Goal: Transaction & Acquisition: Purchase product/service

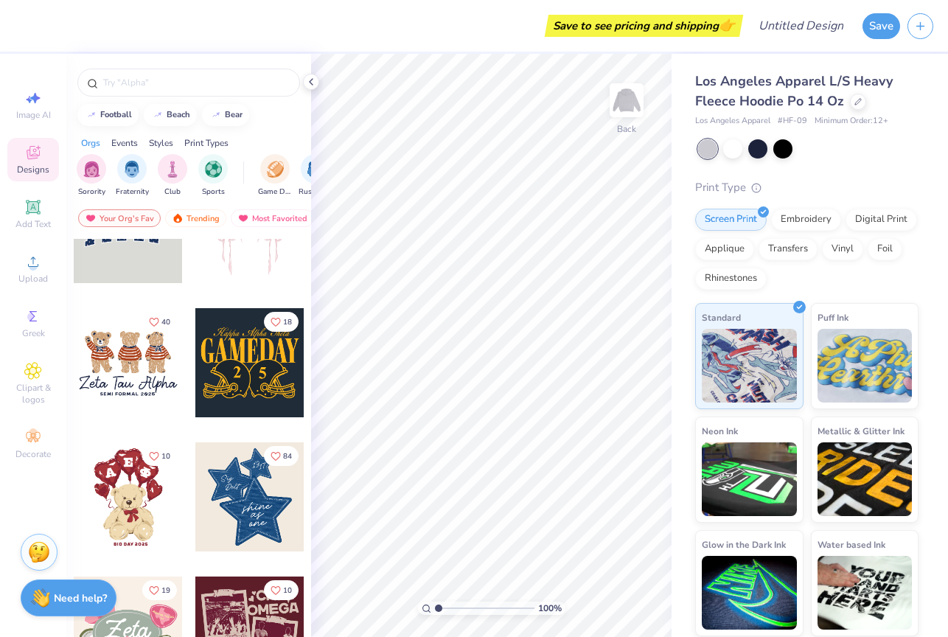
scroll to position [72, 0]
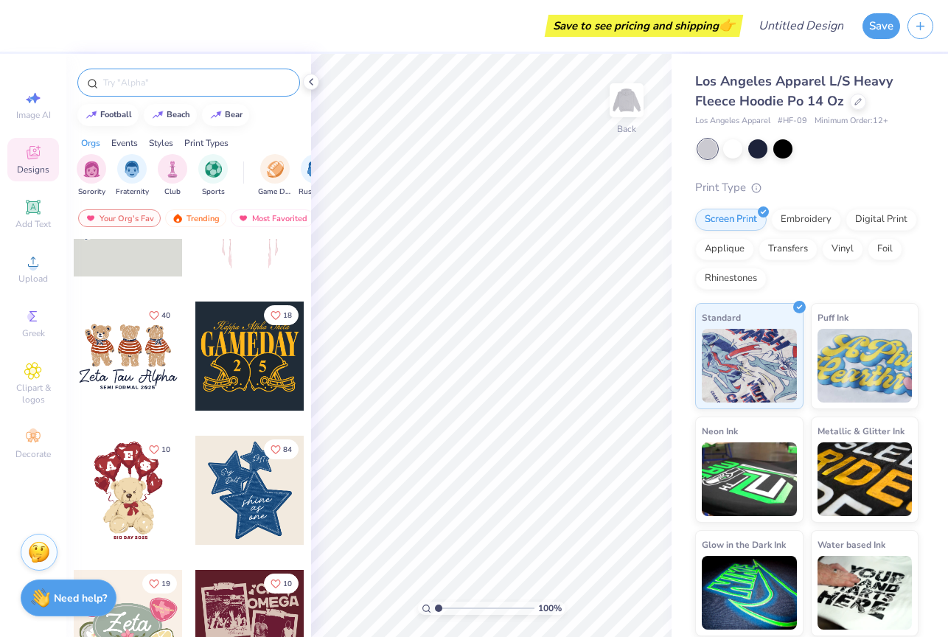
click at [148, 75] on input "text" at bounding box center [196, 82] width 189 height 15
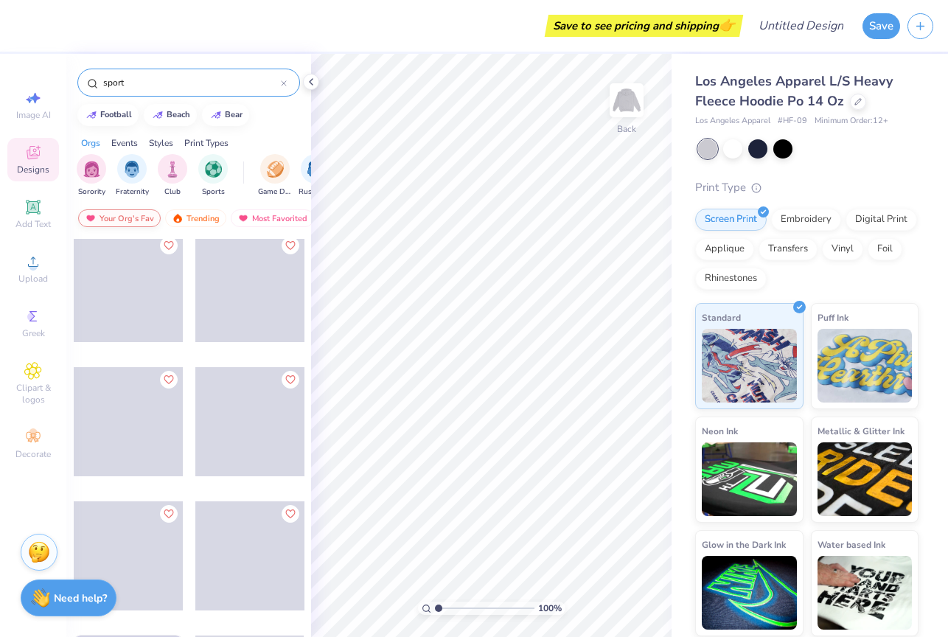
scroll to position [6475, 0]
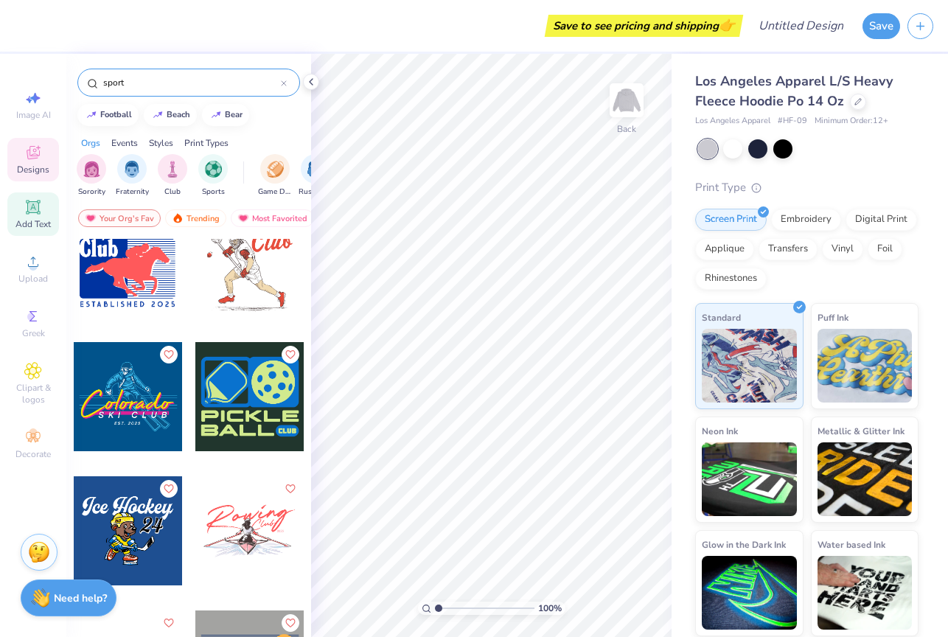
type input "sport"
click at [38, 209] on icon at bounding box center [33, 207] width 14 height 14
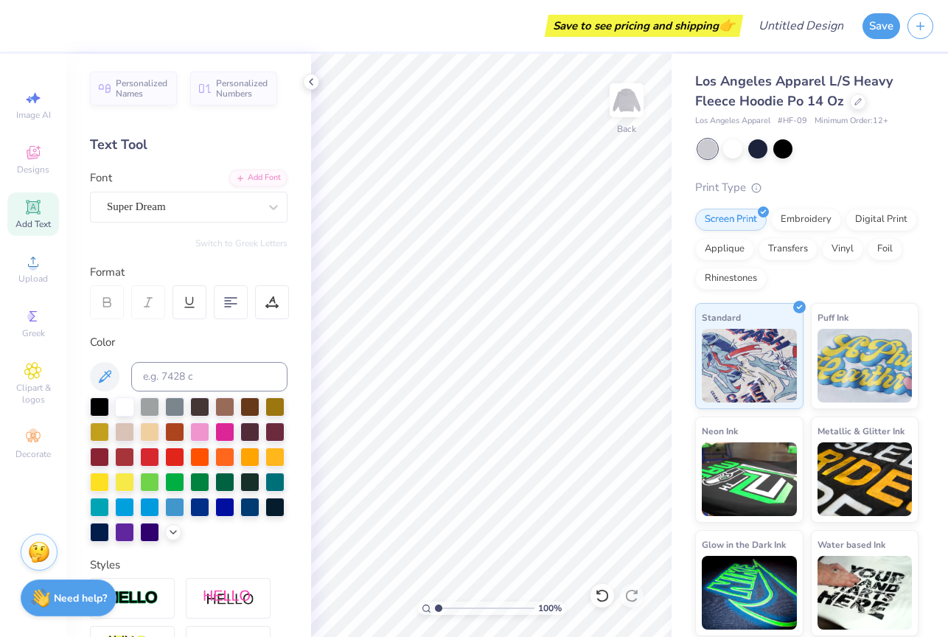
click at [56, 217] on div "Add Text" at bounding box center [33, 214] width 52 height 44
type textarea "ARAPAHOE FIELD HOCLEY"
click at [231, 301] on icon at bounding box center [230, 302] width 13 height 13
click at [91, 406] on div at bounding box center [99, 405] width 19 height 19
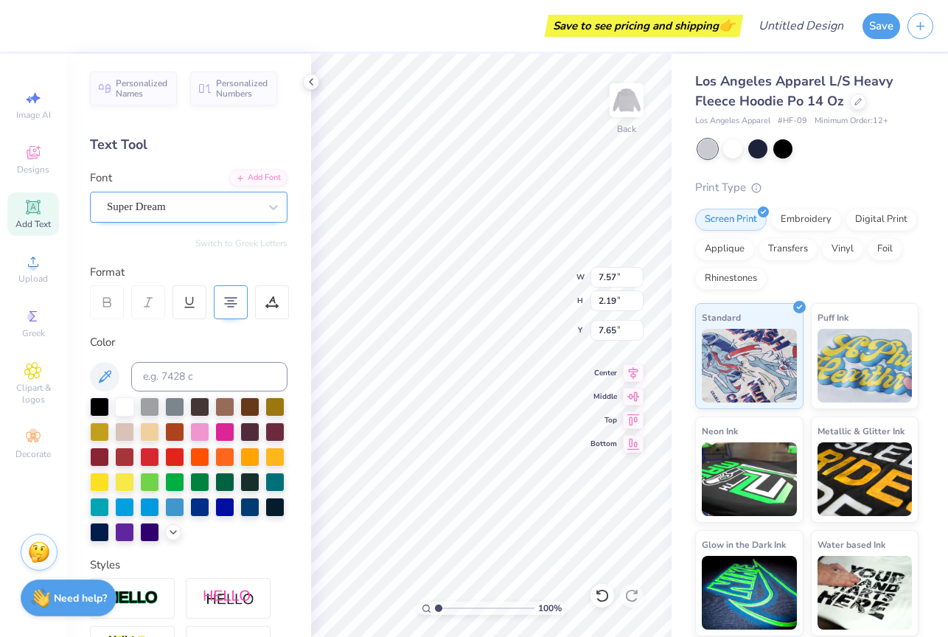
click at [173, 195] on div "Super Dream" at bounding box center [189, 207] width 198 height 31
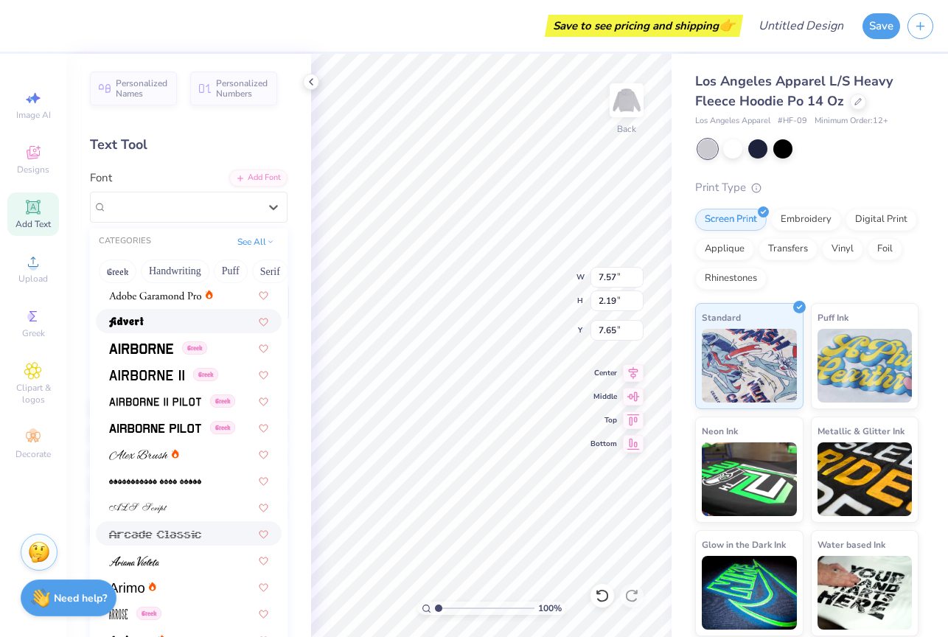
scroll to position [231, 0]
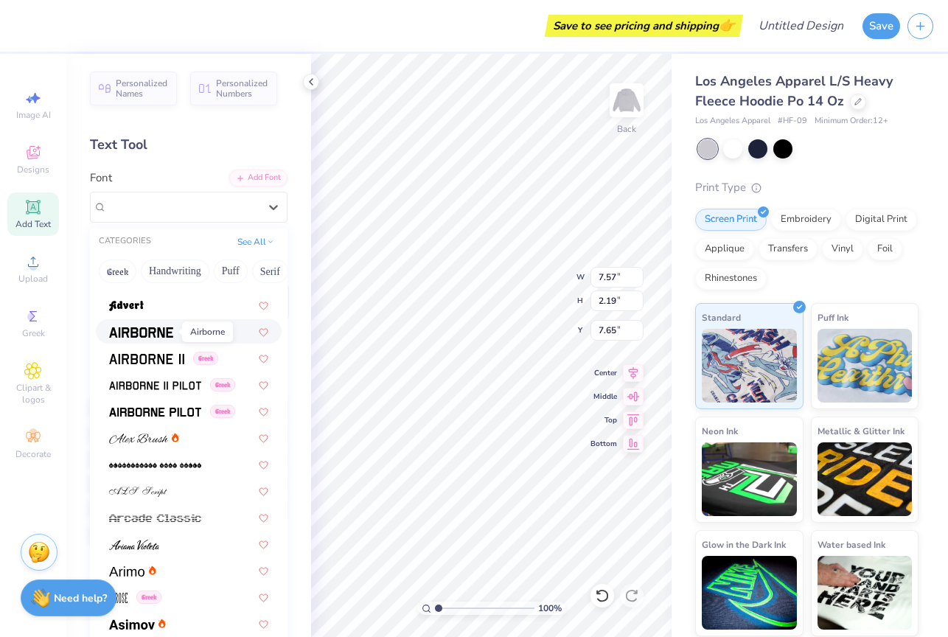
click at [159, 333] on img at bounding box center [141, 332] width 64 height 10
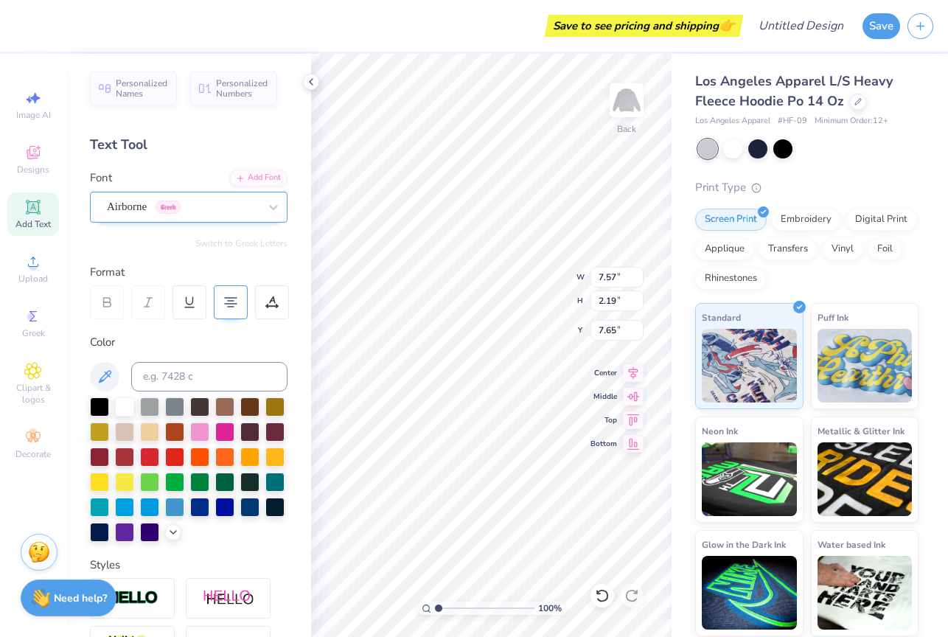
click at [207, 208] on div "Airborne Greek" at bounding box center [182, 206] width 155 height 23
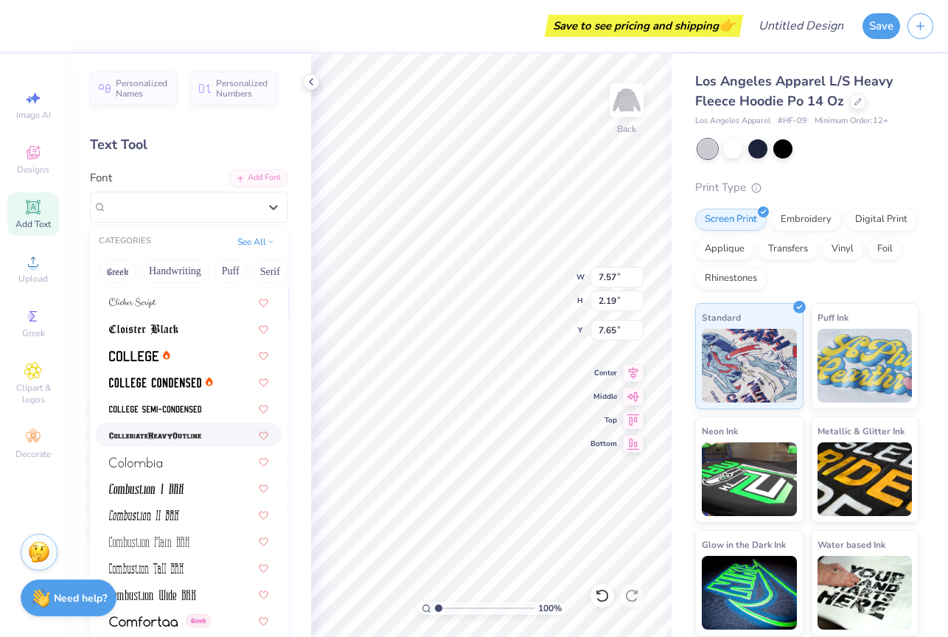
scroll to position [1881, 0]
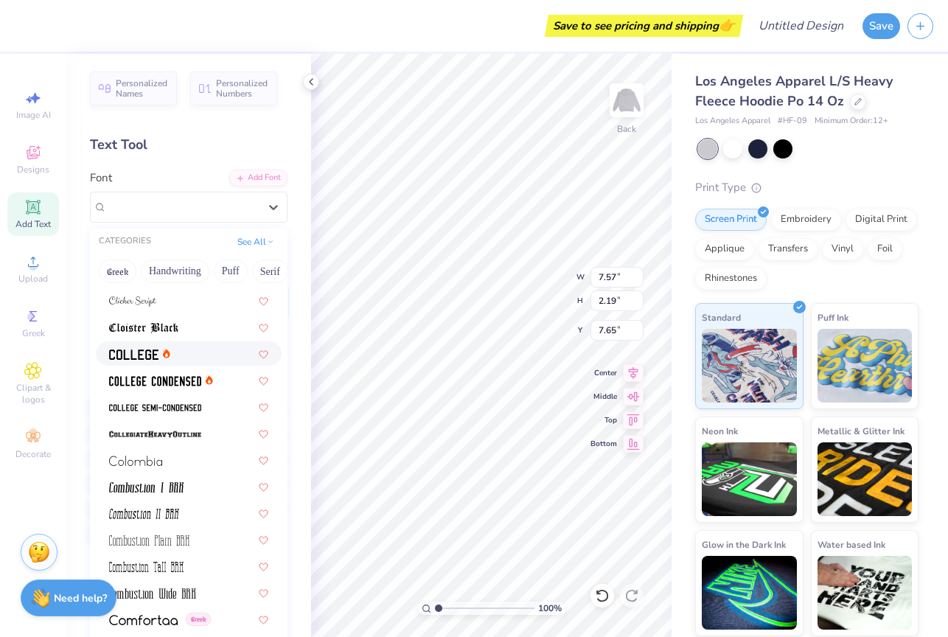
click at [174, 354] on div at bounding box center [188, 353] width 159 height 15
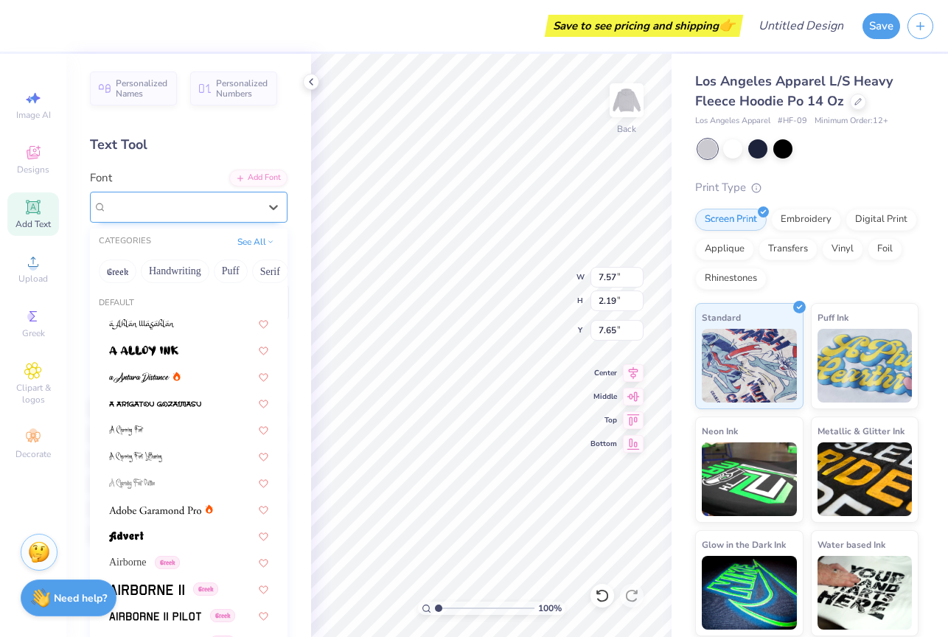
click at [208, 203] on div "College" at bounding box center [182, 206] width 155 height 23
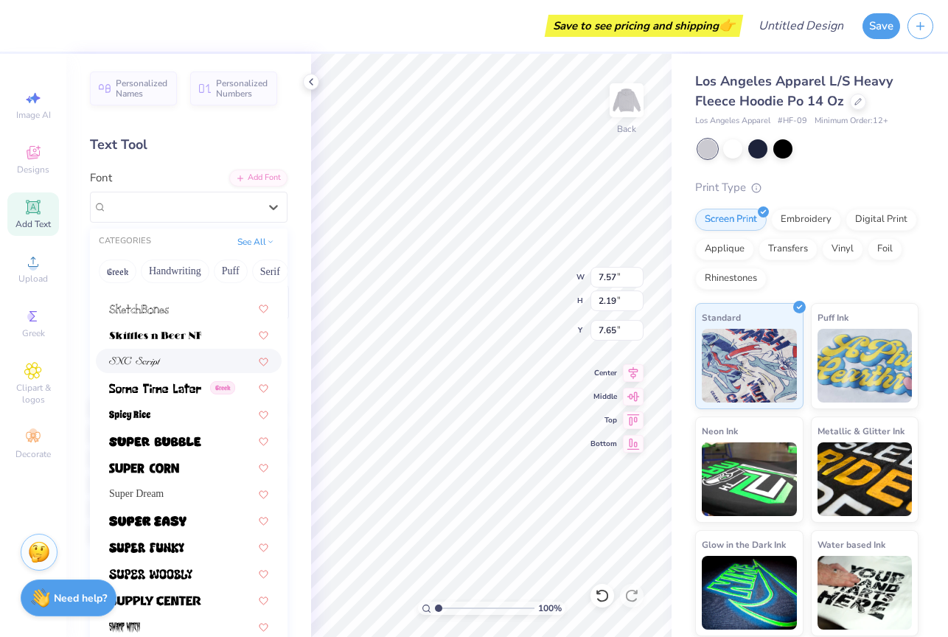
scroll to position [7053, 0]
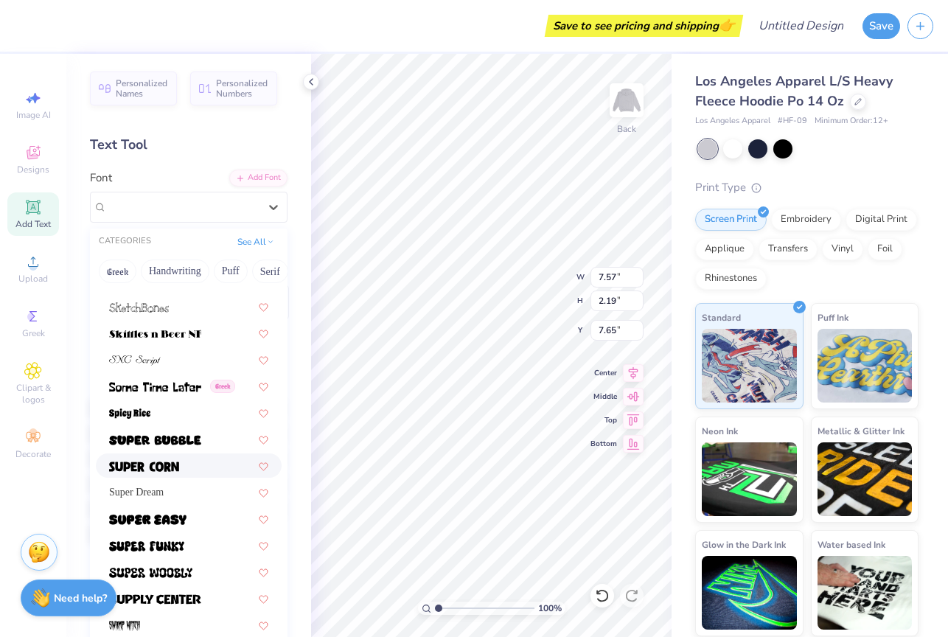
click at [206, 465] on div at bounding box center [188, 465] width 159 height 15
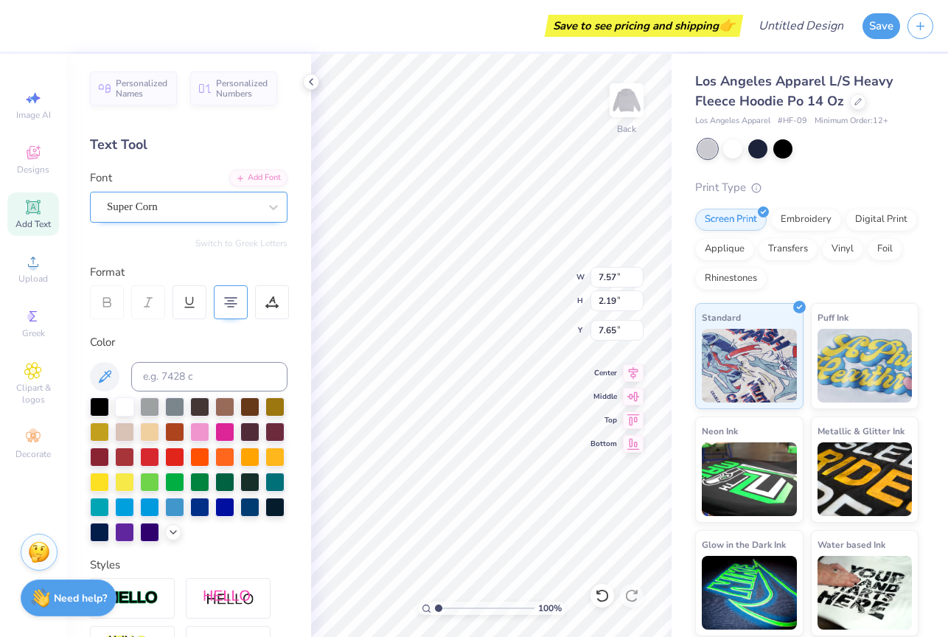
click at [221, 210] on div "Super Corn" at bounding box center [182, 206] width 155 height 23
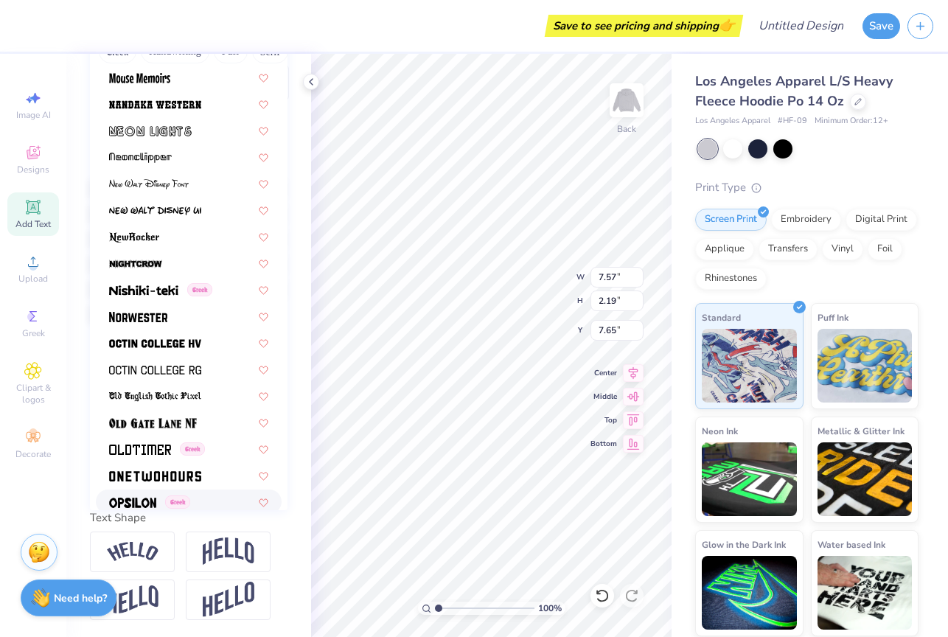
scroll to position [5548, 0]
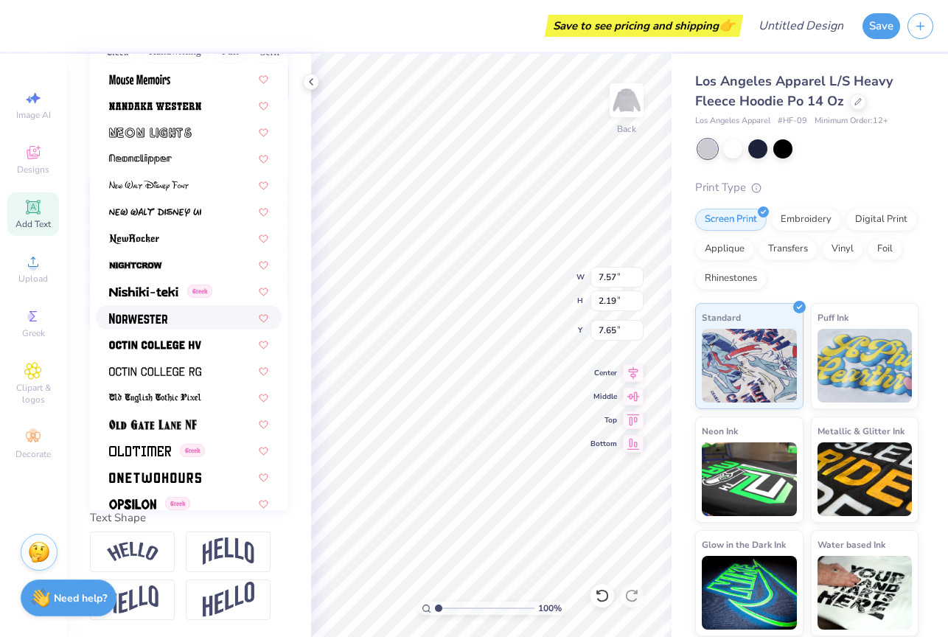
click at [223, 320] on div at bounding box center [188, 317] width 159 height 15
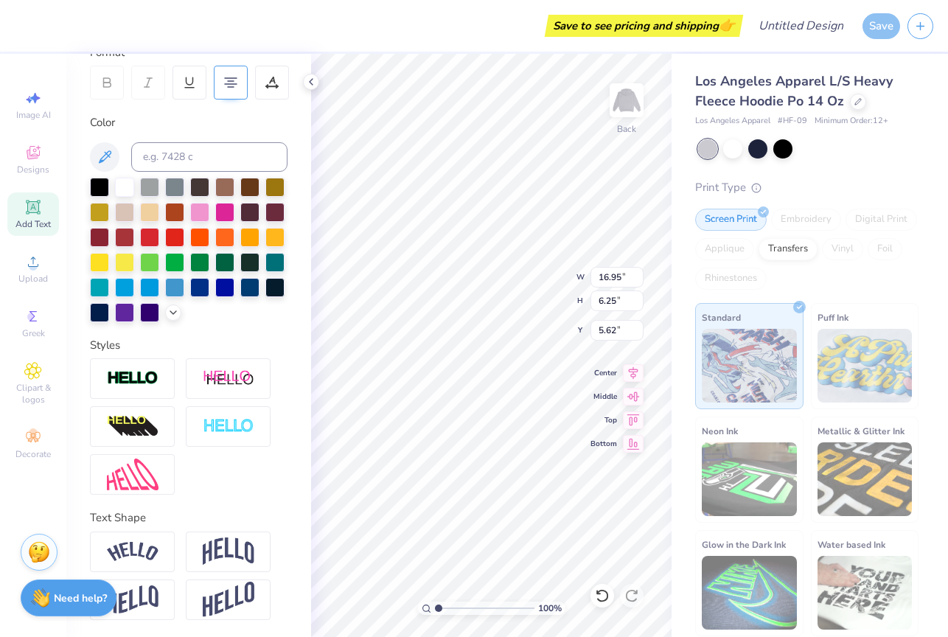
type textarea "ARAPAHOE FIELD HOCKEY"
click at [406, 42] on div "Save to see pricing and shipping 👉" at bounding box center [381, 26] width 718 height 52
type input "17.10"
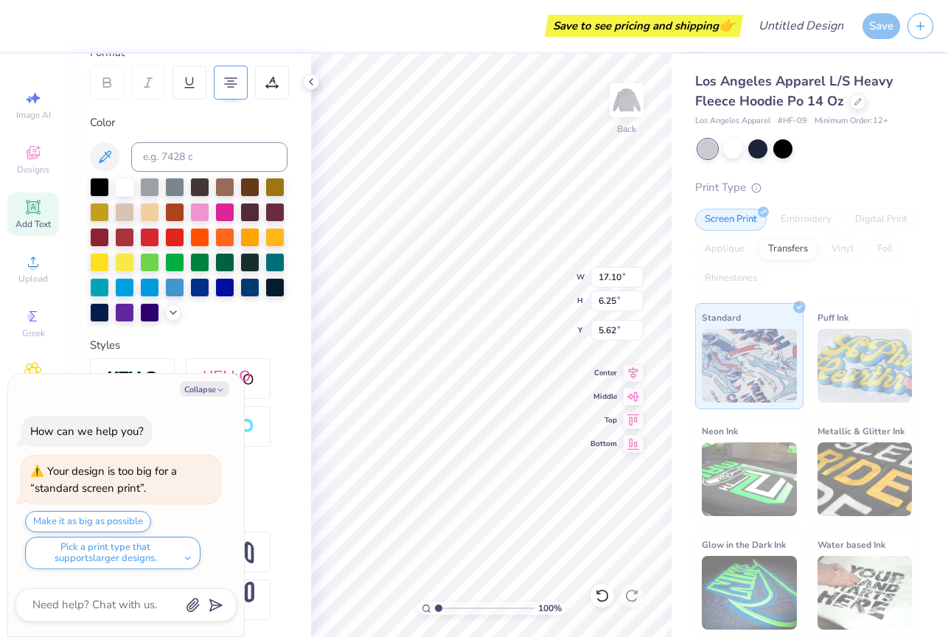
type textarea "x"
type input "14.10"
type input "5.16"
type input "6.72"
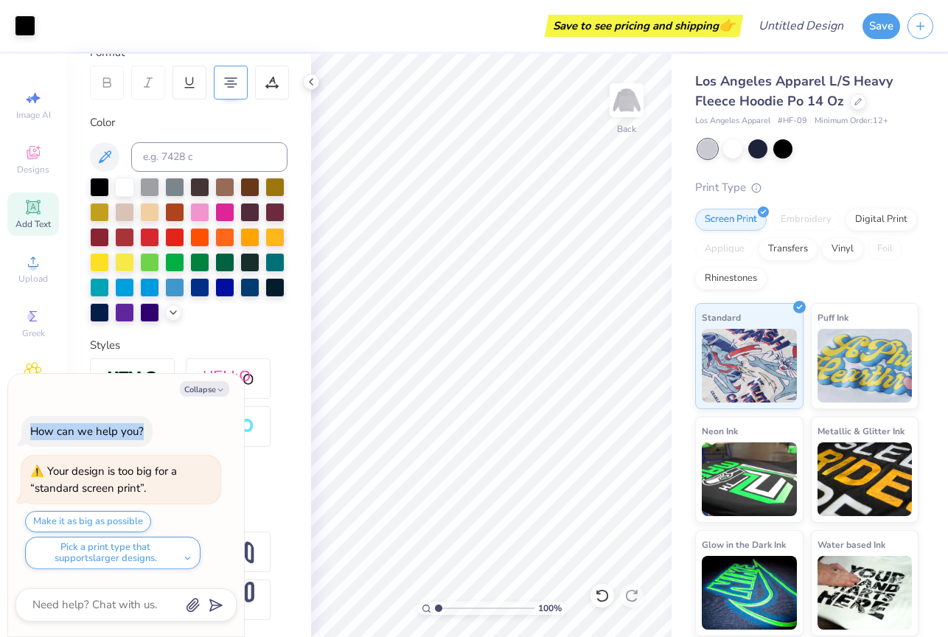
drag, startPoint x: 159, startPoint y: 396, endPoint x: 159, endPoint y: 431, distance: 35.4
click at [159, 431] on div "Collapse How can we help you? Your design is too big for a “standard screen pri…" at bounding box center [126, 505] width 236 height 263
click at [221, 387] on icon "button" at bounding box center [220, 390] width 9 height 9
type textarea "x"
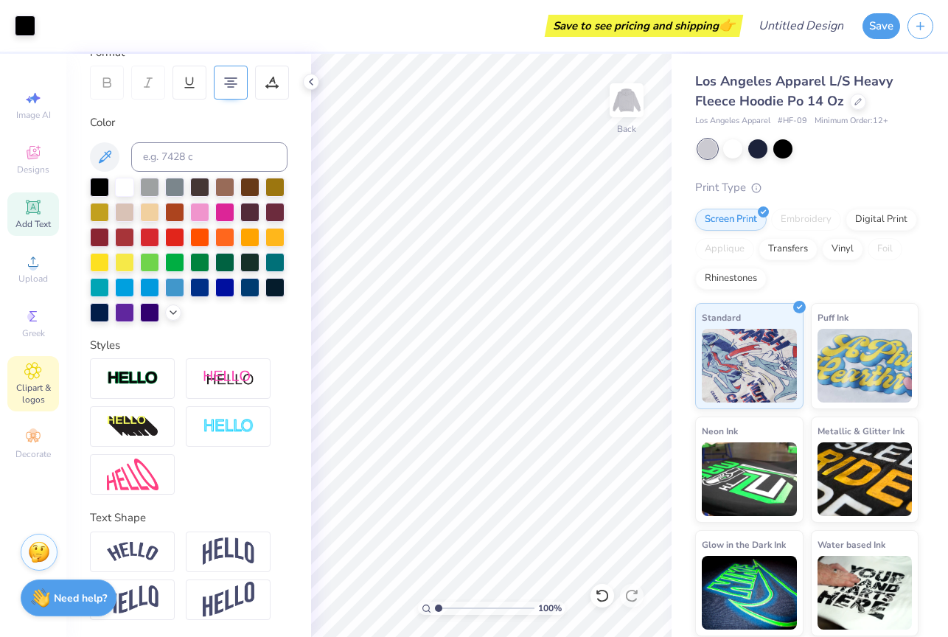
click at [38, 380] on div "Clipart & logos" at bounding box center [33, 383] width 52 height 55
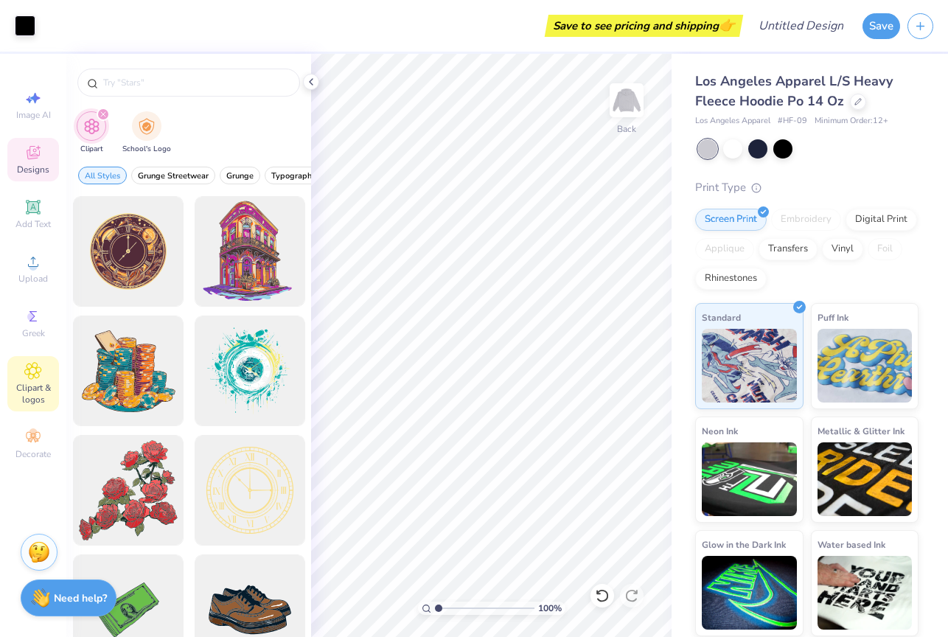
click at [35, 156] on icon at bounding box center [33, 155] width 12 height 10
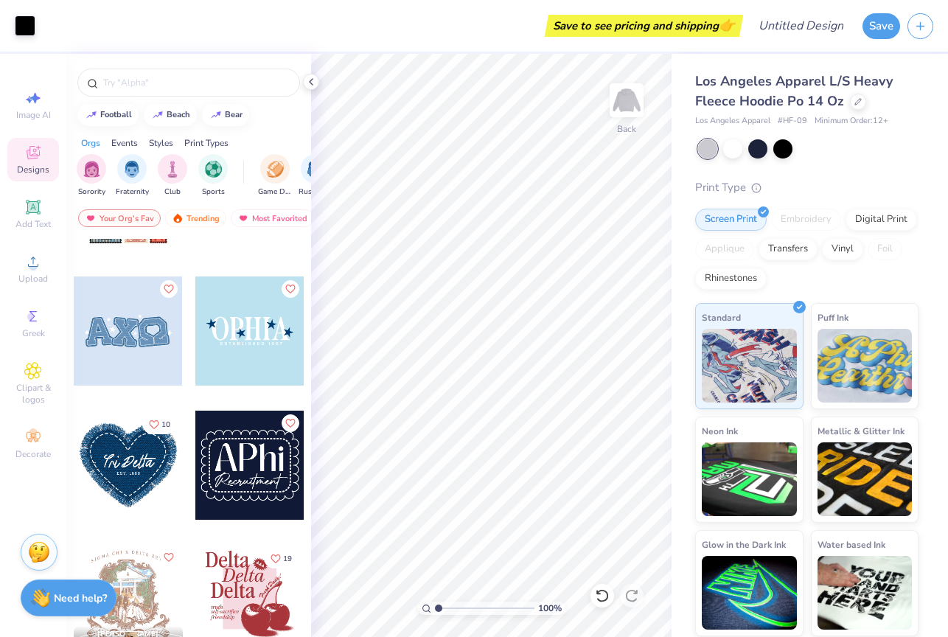
scroll to position [3578, 0]
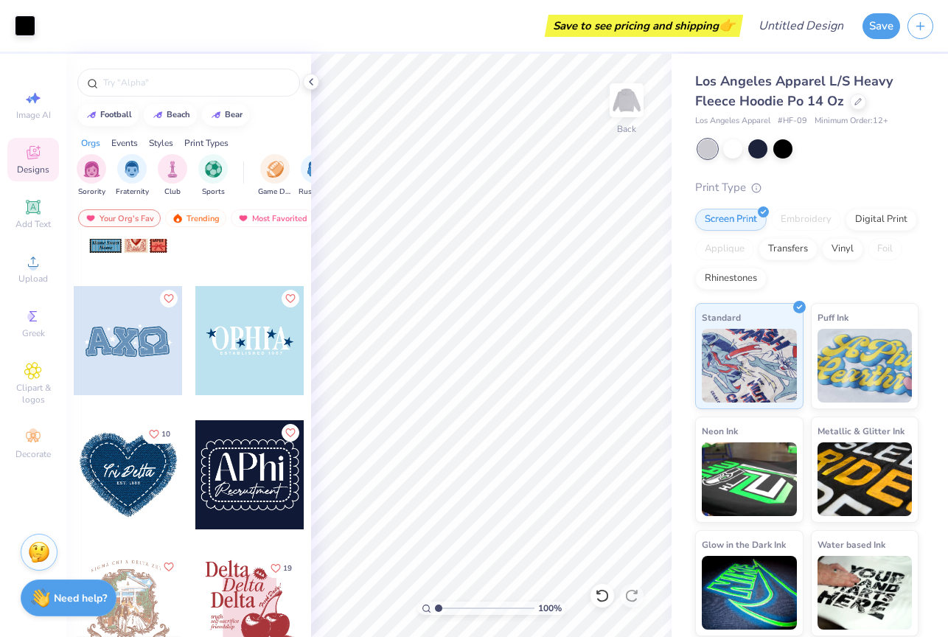
click at [411, 33] on div "Save to see pricing and shipping 👉" at bounding box center [391, 26] width 697 height 52
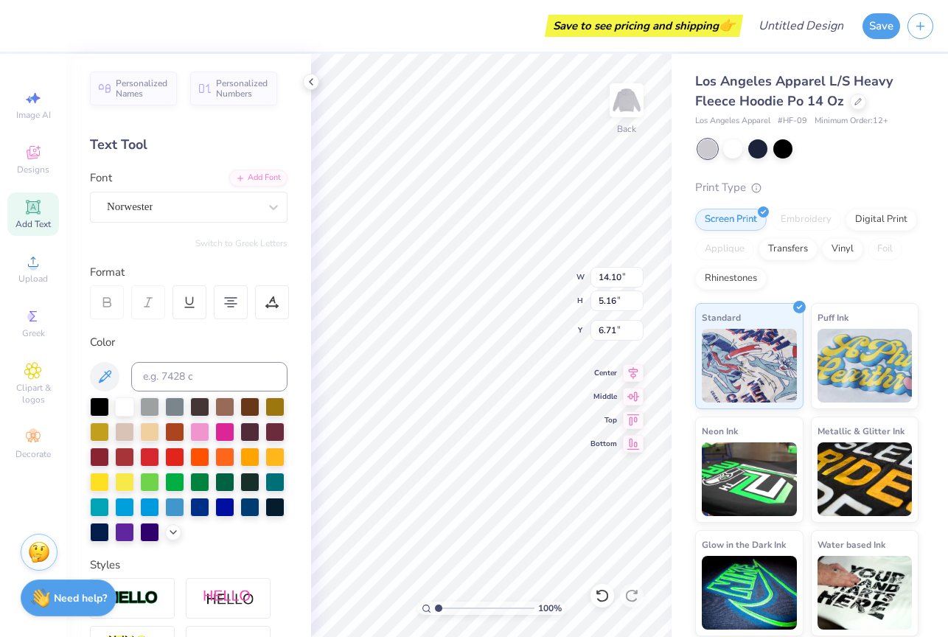
click at [371, 44] on div "Save to see pricing and shipping 👉" at bounding box center [381, 26] width 718 height 52
click at [364, 50] on div "Save to see pricing and shipping 👉" at bounding box center [381, 26] width 718 height 52
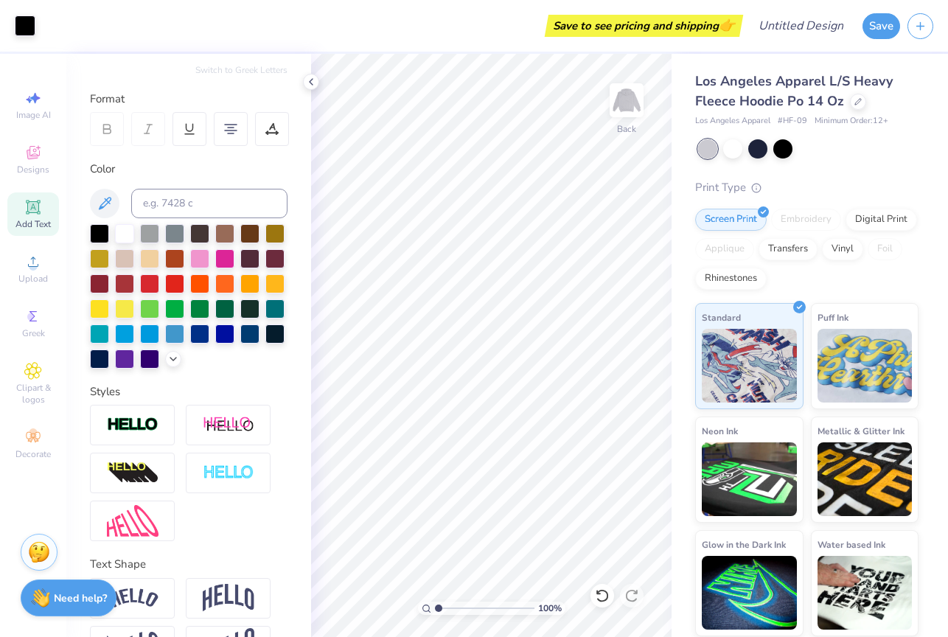
scroll to position [220, 0]
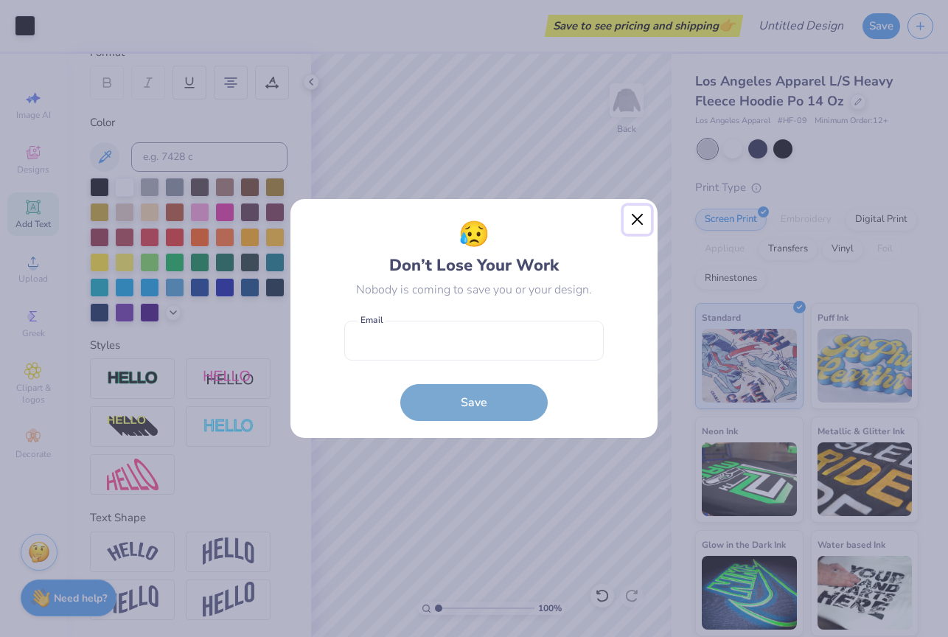
click at [638, 224] on button "Close" at bounding box center [638, 220] width 28 height 28
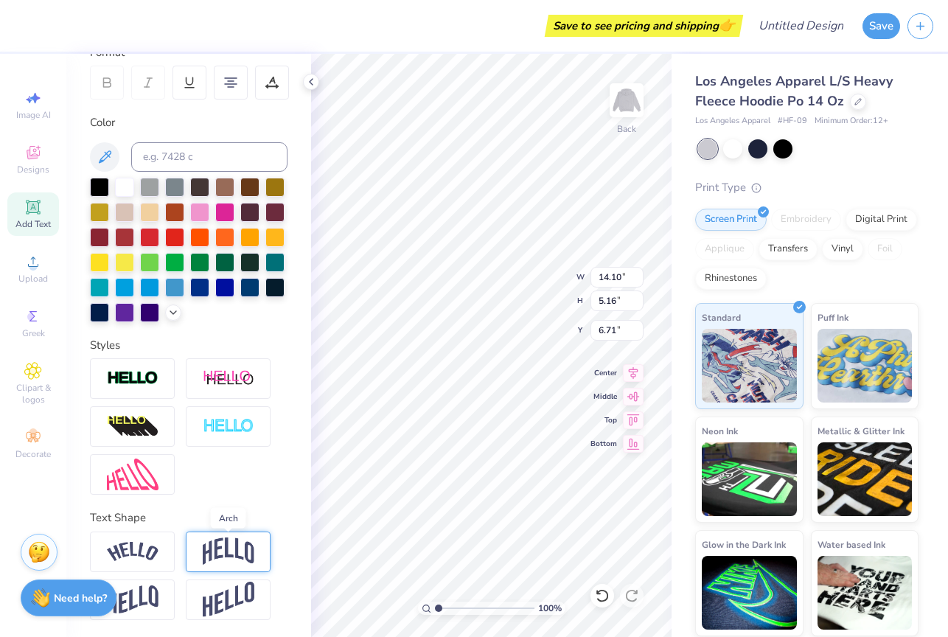
click at [237, 554] on img at bounding box center [229, 552] width 52 height 28
type input "8.05"
click at [638, 392] on icon at bounding box center [633, 395] width 21 height 18
type input "4.72"
click at [639, 372] on icon at bounding box center [633, 371] width 21 height 18
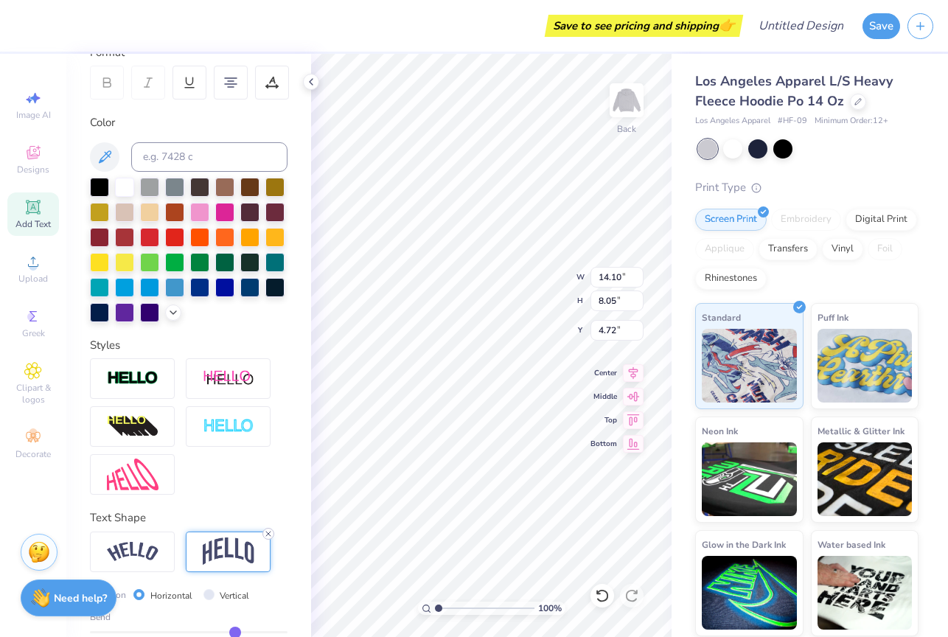
click at [267, 535] on line at bounding box center [268, 534] width 4 height 4
type input "5.16"
type input "6.17"
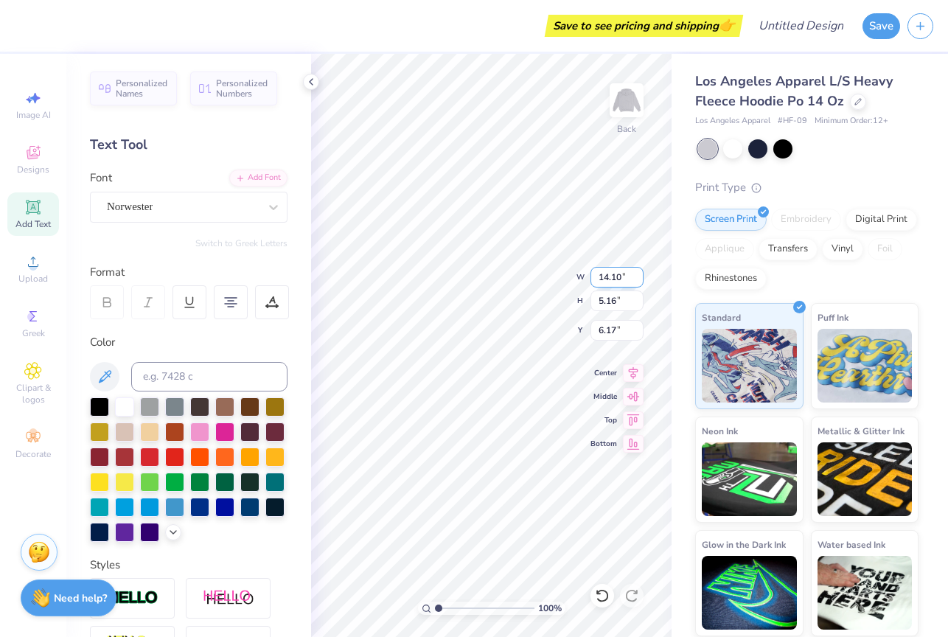
scroll to position [1, 4]
type textarea "ARAPAHOE"
click at [617, 386] on div "100 % Back W 10.57 10.57 " H 2.06 2.06 " Y 7.72 7.72 " Center Middle Top Bottom" at bounding box center [491, 345] width 361 height 583
type input "6.69"
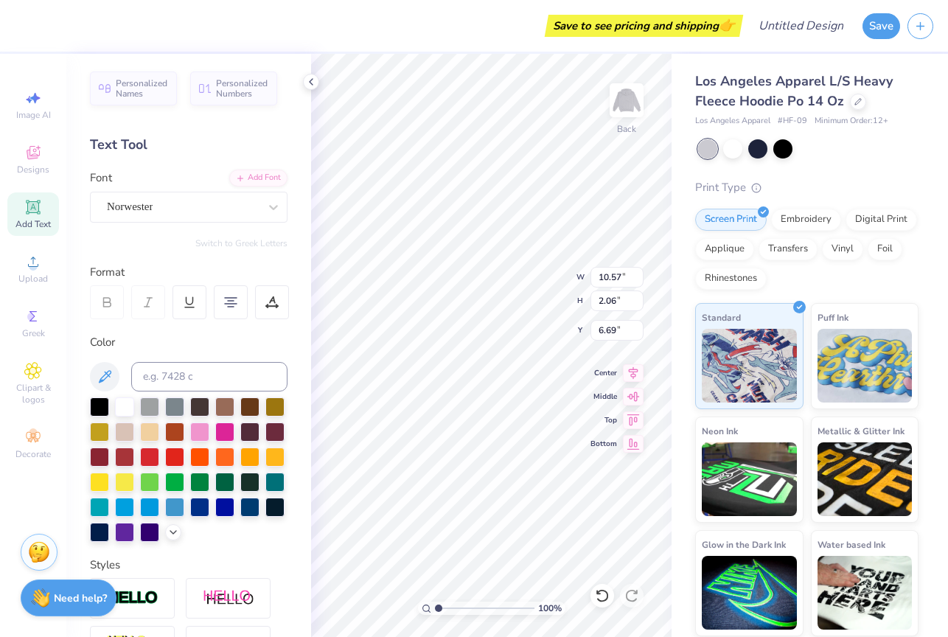
type input "13.33"
type input "2.60"
type input "5.82"
click at [51, 204] on div "Add Text" at bounding box center [33, 214] width 52 height 44
click at [635, 108] on img at bounding box center [626, 100] width 59 height 59
